Goal: Task Accomplishment & Management: Manage account settings

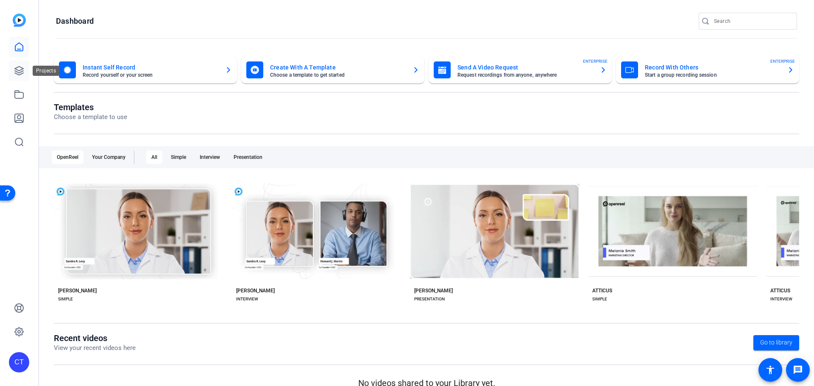
click at [18, 71] on icon at bounding box center [19, 71] width 8 height 8
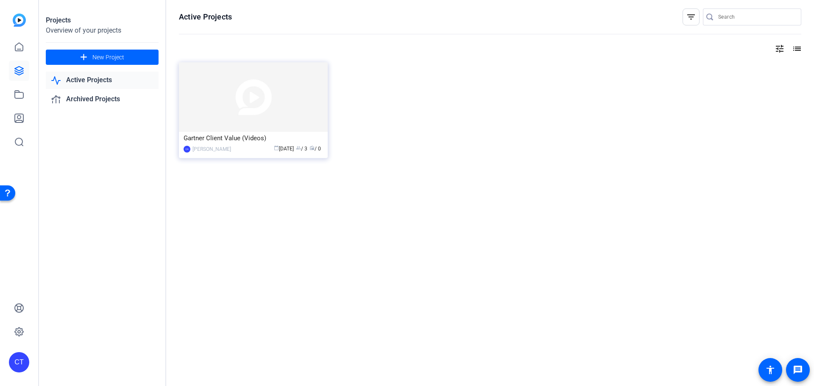
click at [240, 105] on img at bounding box center [253, 97] width 149 height 70
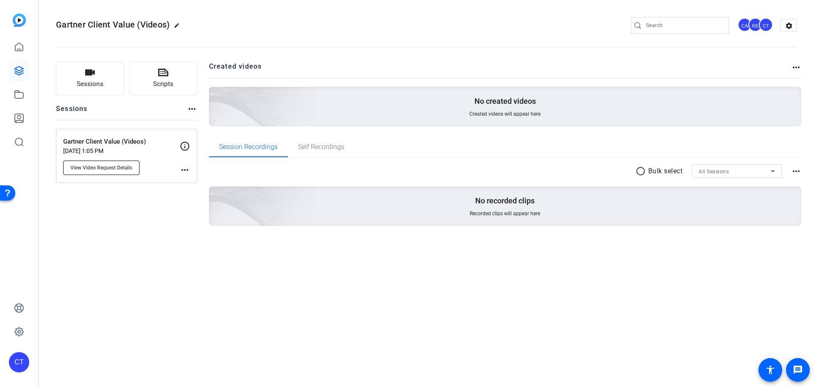
click at [108, 168] on span "View Video Request Details" at bounding box center [101, 168] width 62 height 7
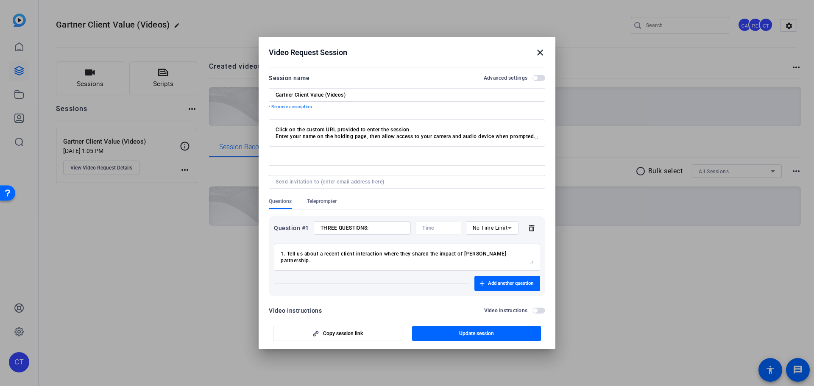
click at [356, 261] on textarea "1. Tell us about a recent client interaction where they shared the impact of [P…" at bounding box center [407, 258] width 253 height 14
click at [420, 263] on textarea "1. Tell us about a recent client interaction where they shared the impact of [P…" at bounding box center [407, 258] width 253 height 14
type textarea "1. Tell us about a recent client interaction where they shared the impact of [P…"
click at [486, 334] on span "Update session" at bounding box center [476, 333] width 35 height 7
click at [540, 53] on mat-icon "close" at bounding box center [540, 53] width 10 height 10
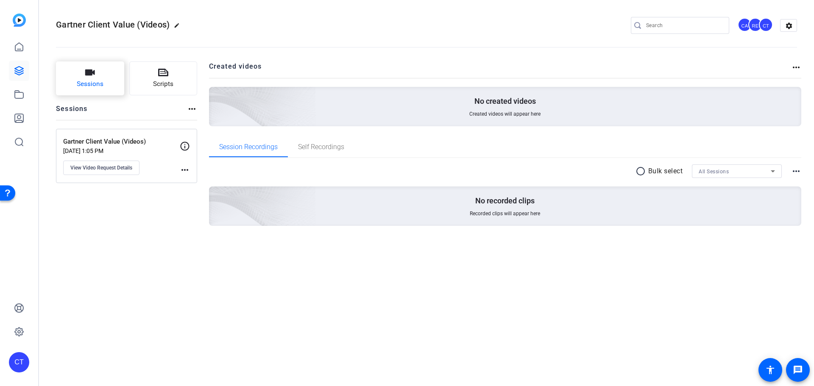
click at [98, 83] on span "Sessions" at bounding box center [90, 84] width 27 height 10
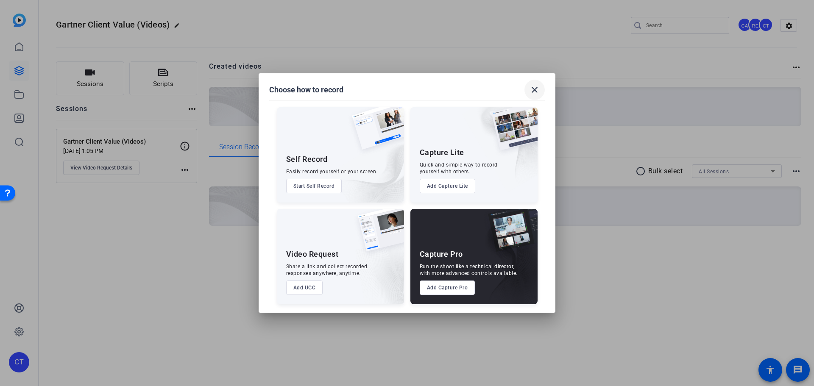
click at [533, 85] on mat-icon "close" at bounding box center [535, 90] width 10 height 10
